Goal: Information Seeking & Learning: Find specific fact

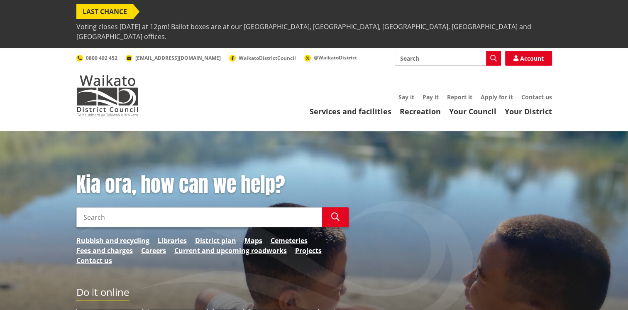
drag, startPoint x: 0, startPoint y: 0, endPoint x: 451, endPoint y: 12, distance: 450.7
click at [451, 19] on span "Voting closes [DATE] at 12pm! Ballot boxes are at our [GEOGRAPHIC_DATA], [GEOGR…" at bounding box center [314, 31] width 476 height 25
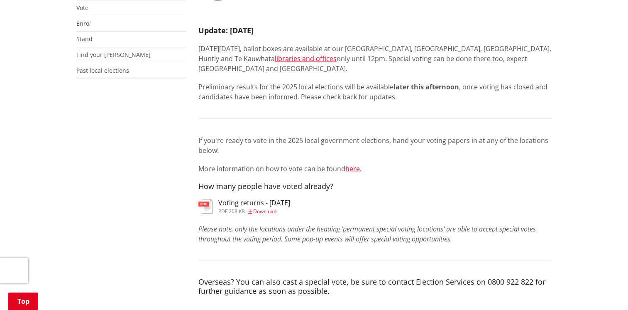
scroll to position [249, 0]
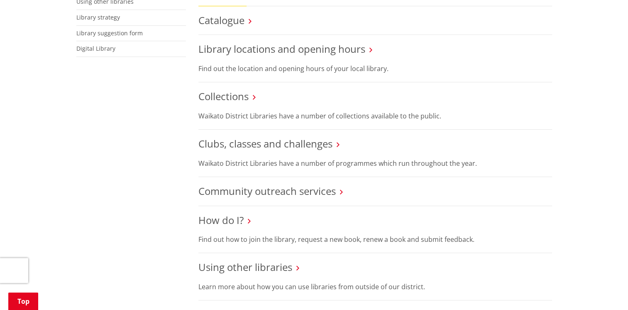
scroll to position [291, 0]
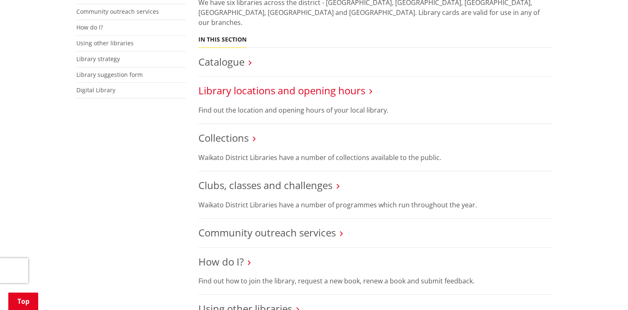
click at [274, 83] on link "Library locations and opening hours" at bounding box center [282, 90] width 167 height 14
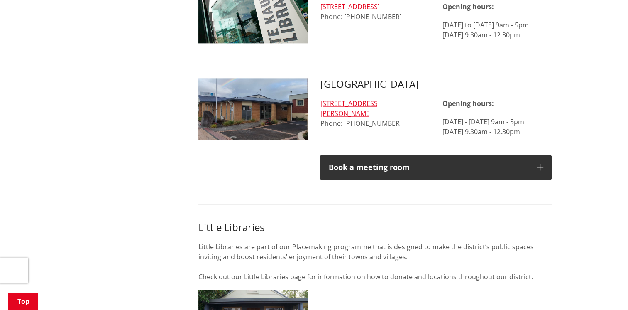
scroll to position [1038, 0]
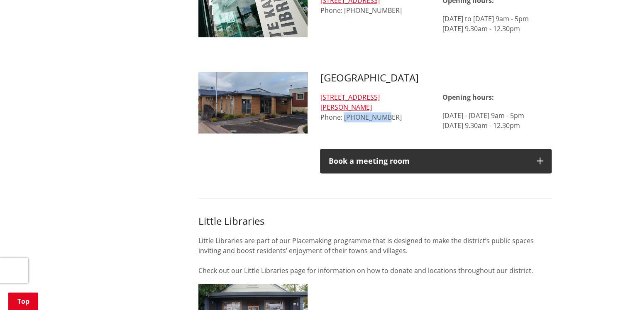
drag, startPoint x: 385, startPoint y: 73, endPoint x: 345, endPoint y: 74, distance: 40.3
click at [345, 92] on div "72 George Street, Tuakau Phone: 09 236 9823" at bounding box center [375, 107] width 110 height 30
copy div "09 236 9823"
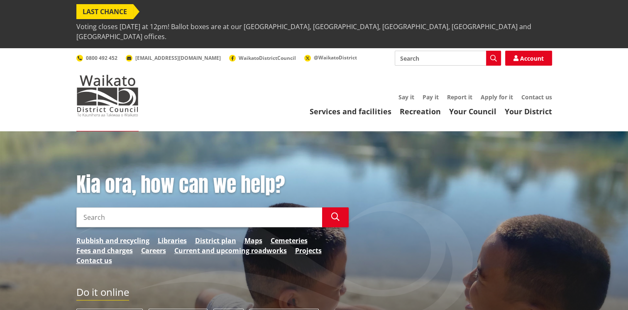
click at [420, 19] on span "Voting closes [DATE] at 12pm! Ballot boxes are at our [GEOGRAPHIC_DATA], [GEOGR…" at bounding box center [314, 31] width 476 height 25
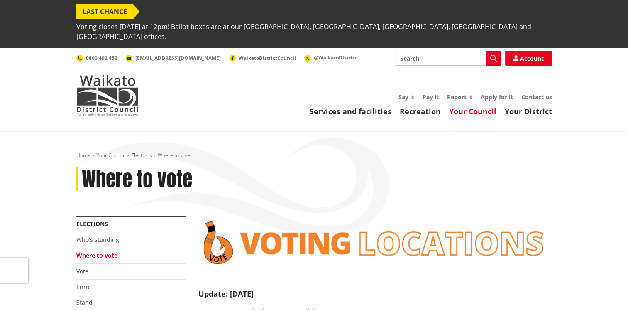
scroll to position [125, 0]
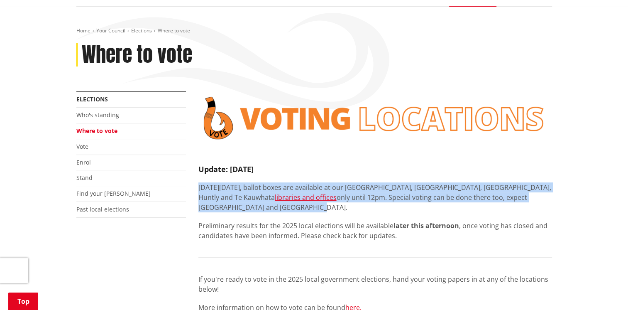
drag, startPoint x: 199, startPoint y: 163, endPoint x: 288, endPoint y: 184, distance: 91.9
click at [288, 184] on p "On Saturday 11 October, ballot boxes are available at our Tuakau, Ngaaruawaahia…" at bounding box center [376, 197] width 354 height 30
click at [382, 182] on p "On Saturday 11 October, ballot boxes are available at our Tuakau, Ngaaruawaahia…" at bounding box center [376, 197] width 354 height 30
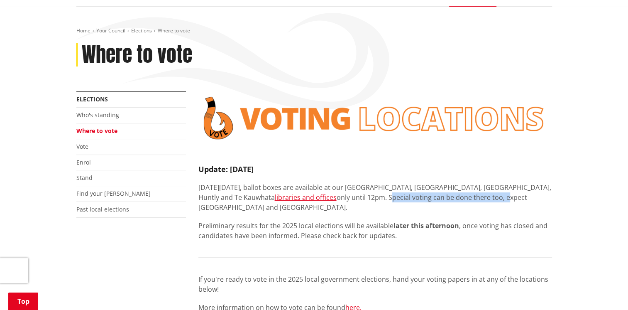
drag, startPoint x: 346, startPoint y: 172, endPoint x: 460, endPoint y: 175, distance: 114.2
click at [460, 182] on p "On Saturday 11 October, ballot boxes are available at our Tuakau, Ngaaruawaahia…" at bounding box center [376, 197] width 354 height 30
click at [277, 183] on p "On Saturday 11 October, ballot boxes are available at our Tuakau, Ngaaruawaahia…" at bounding box center [376, 197] width 354 height 30
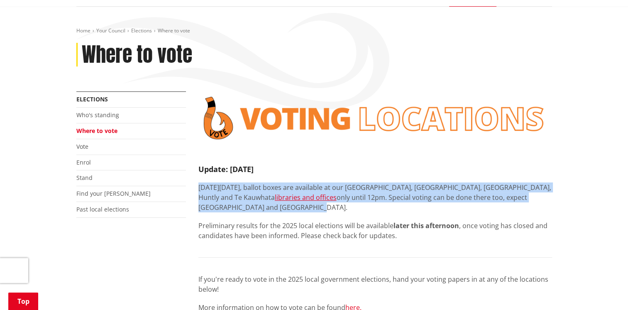
drag, startPoint x: 278, startPoint y: 184, endPoint x: 195, endPoint y: 165, distance: 85.0
click at [363, 184] on p "On Saturday 11 October, ballot boxes are available at our Tuakau, Ngaaruawaahia…" at bounding box center [376, 197] width 354 height 30
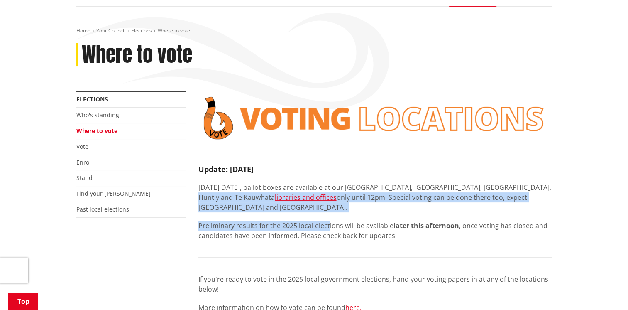
drag, startPoint x: 319, startPoint y: 188, endPoint x: 205, endPoint y: 169, distance: 115.8
click at [205, 169] on div "Update: Saturday 11 October On Saturday 11 October, ballot boxes are available …" at bounding box center [376, 237] width 354 height 185
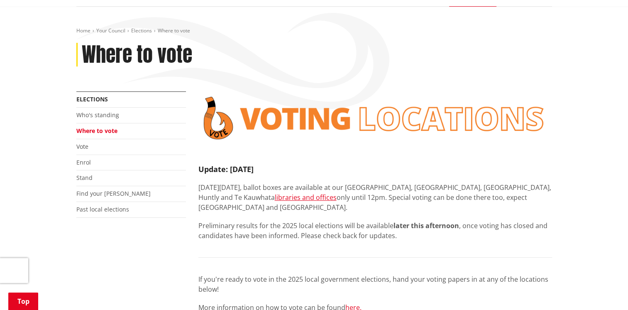
drag, startPoint x: 205, startPoint y: 169, endPoint x: 190, endPoint y: 164, distance: 16.3
click at [190, 164] on div "More from this section Elections Who's standing Where to vote Vote Enrol Stand …" at bounding box center [131, 164] width 122 height 147
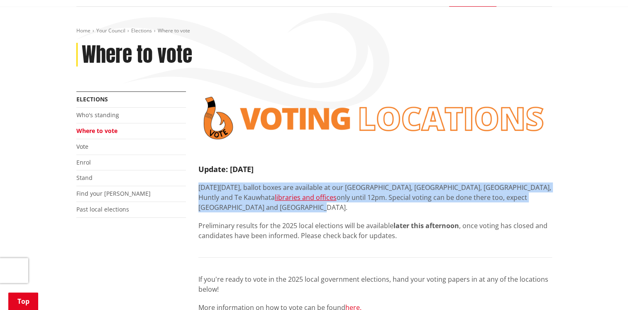
drag, startPoint x: 194, startPoint y: 160, endPoint x: 276, endPoint y: 184, distance: 85.8
drag, startPoint x: 276, startPoint y: 184, endPoint x: 283, endPoint y: 184, distance: 6.7
click at [283, 184] on p "On Saturday 11 October, ballot boxes are available at our Tuakau, Ngaaruawaahia…" at bounding box center [376, 197] width 354 height 30
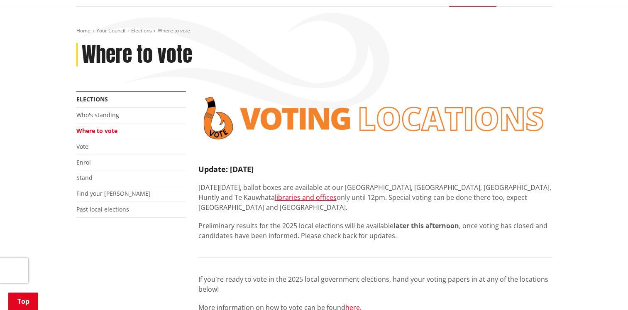
click at [338, 188] on div "Update: Saturday 11 October On Saturday 11 October, ballot boxes are available …" at bounding box center [376, 237] width 354 height 185
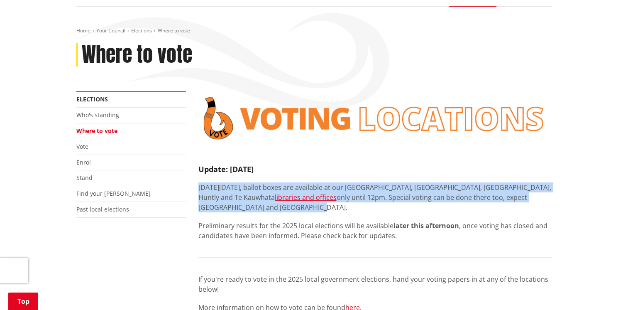
drag, startPoint x: 349, startPoint y: 186, endPoint x: 196, endPoint y: 160, distance: 154.5
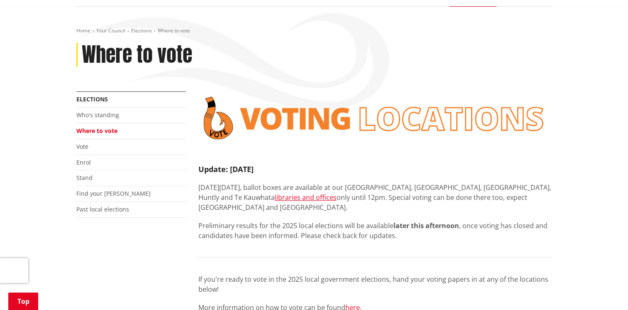
click at [419, 221] on p "Preliminary results for the 2025 local elections will be available later this a…" at bounding box center [376, 231] width 354 height 20
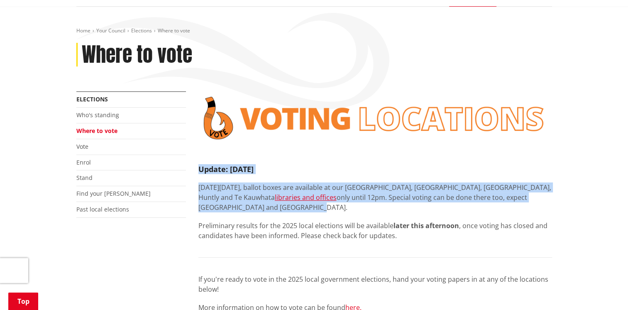
drag, startPoint x: 298, startPoint y: 184, endPoint x: 196, endPoint y: 144, distance: 109.4
copy div "Update: Saturday 11 October On Saturday 11 October, ballot boxes are available …"
